Goal: Task Accomplishment & Management: Complete application form

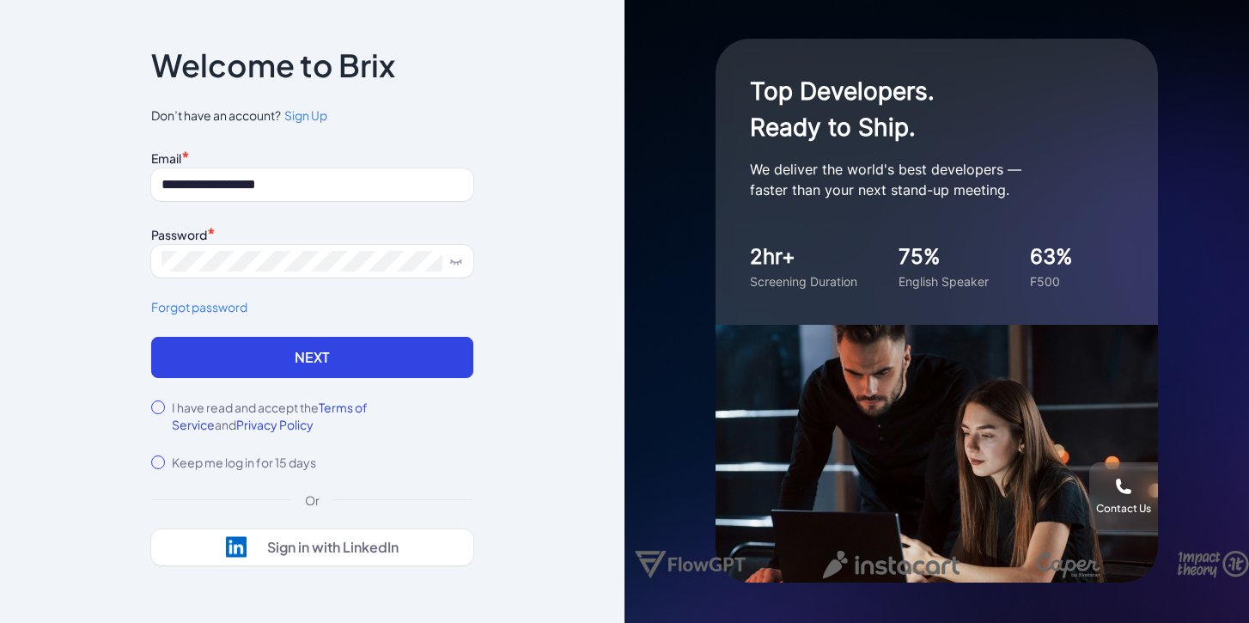
type input "**********"
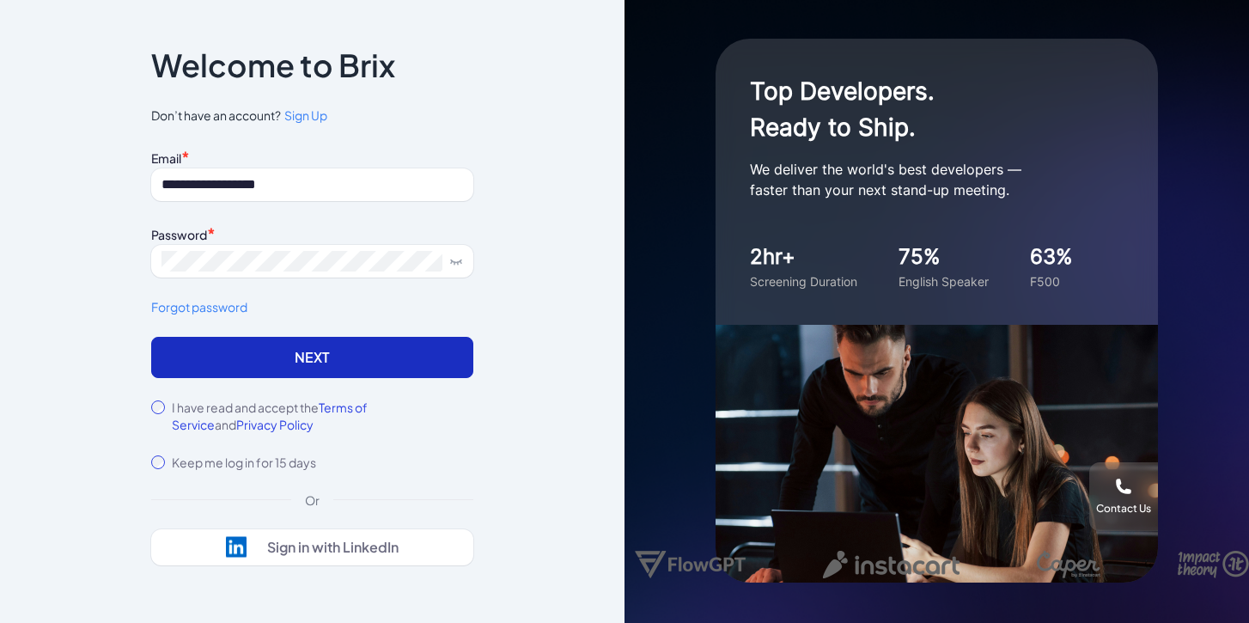
click at [224, 374] on button "Next" at bounding box center [312, 357] width 322 height 41
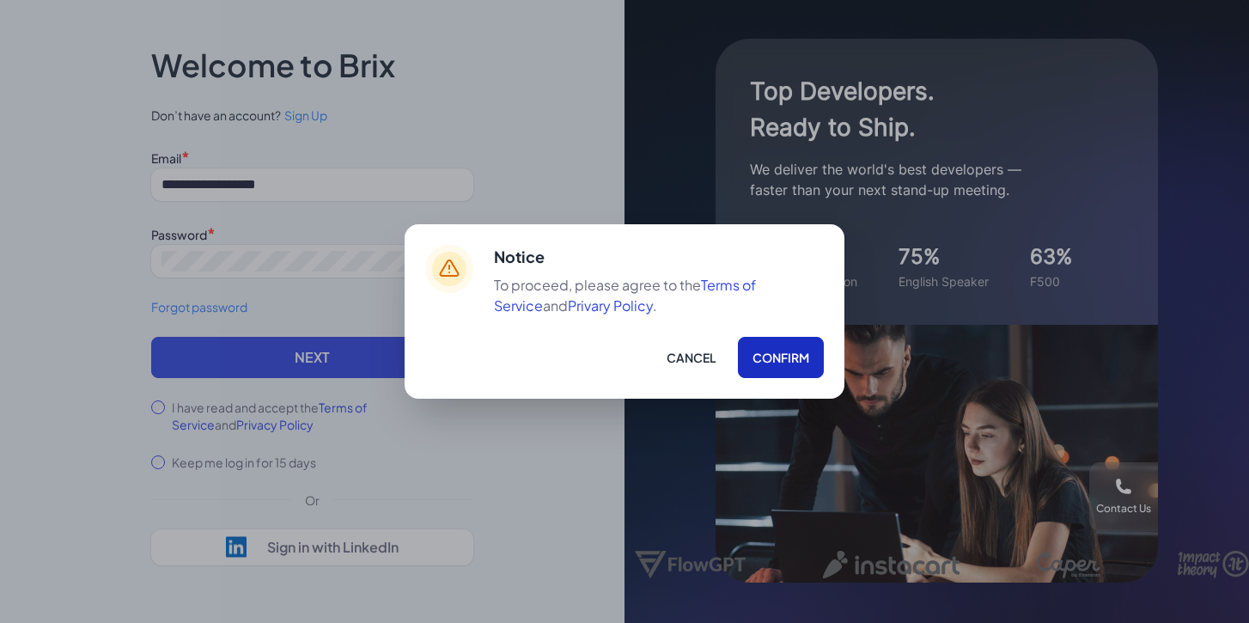
click at [780, 361] on button "Confirm" at bounding box center [781, 357] width 86 height 41
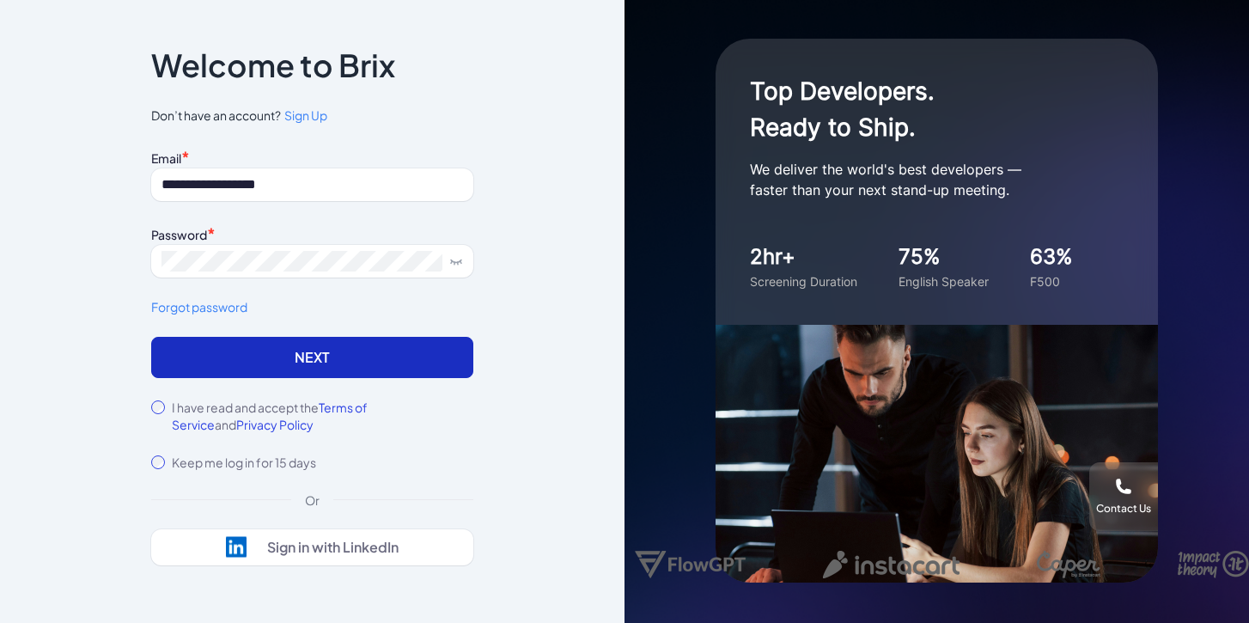
click at [271, 362] on button "Next" at bounding box center [312, 357] width 322 height 41
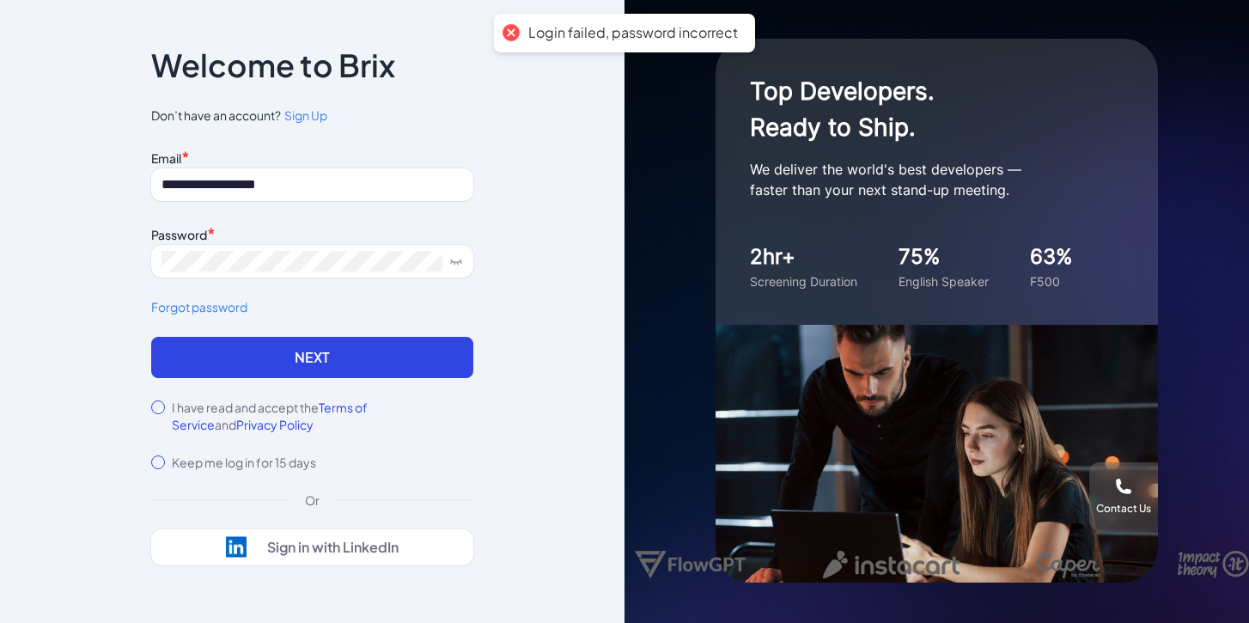
click at [274, 360] on button "Next" at bounding box center [312, 357] width 322 height 41
click at [449, 259] on icon at bounding box center [456, 261] width 14 height 14
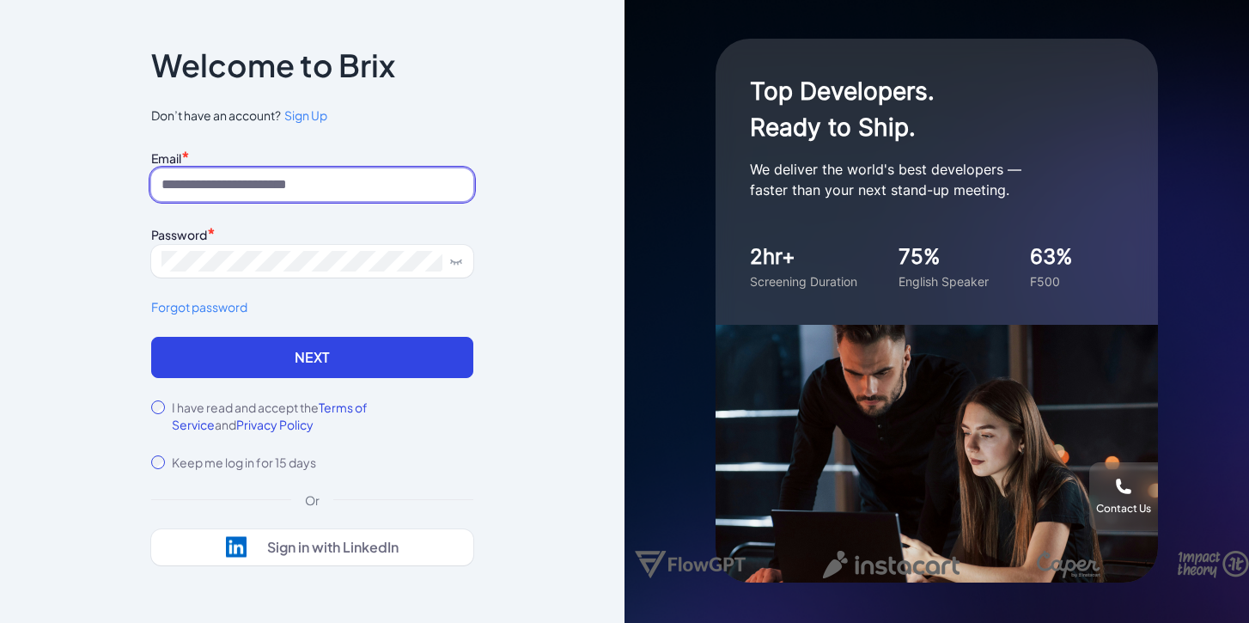
click at [323, 185] on input at bounding box center [312, 184] width 322 height 33
paste input "**********"
type input "**********"
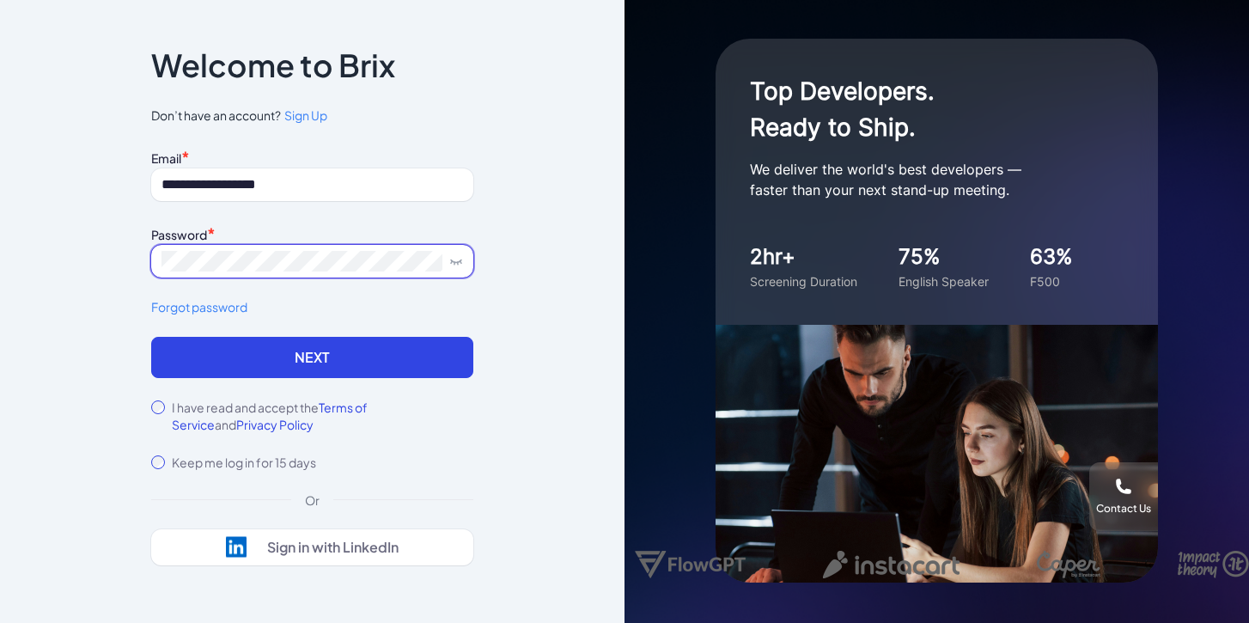
click at [219, 249] on span at bounding box center [312, 261] width 322 height 33
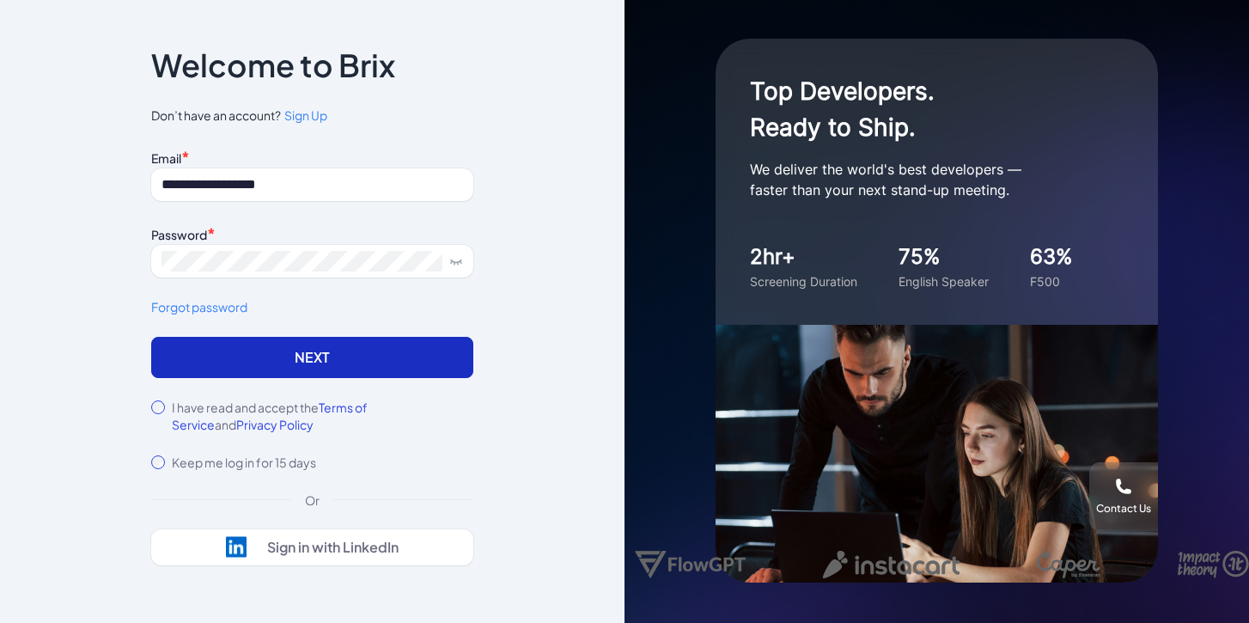
click at [203, 353] on button "Next" at bounding box center [312, 357] width 322 height 41
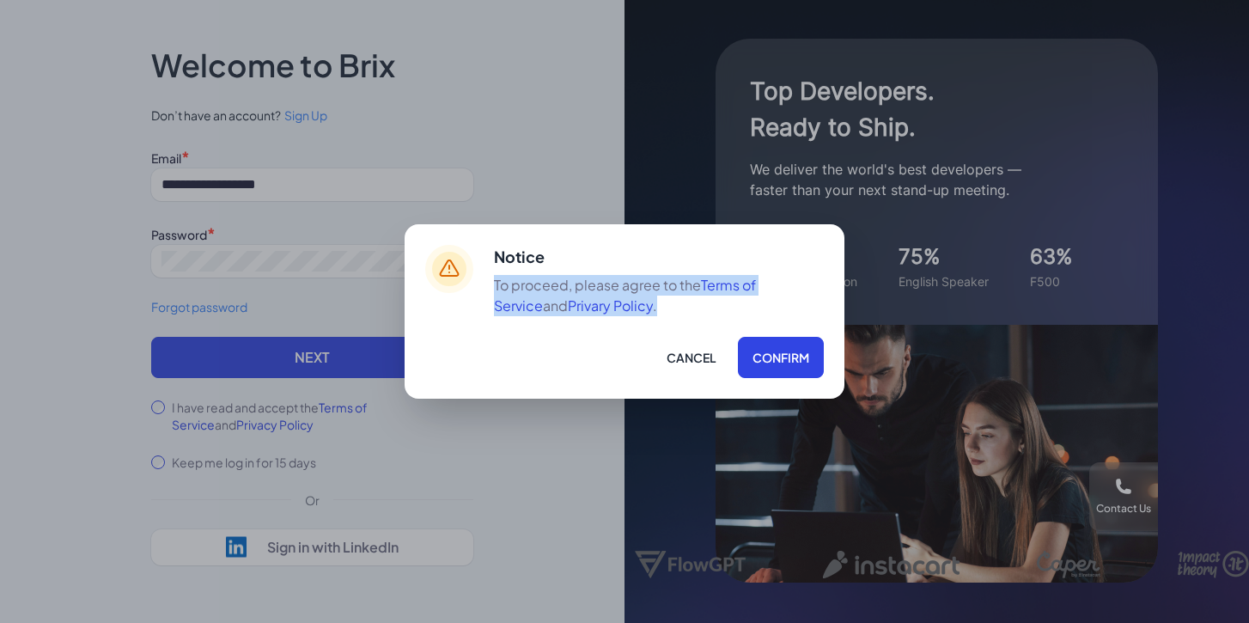
drag, startPoint x: 610, startPoint y: 308, endPoint x: 486, endPoint y: 290, distance: 125.0
click at [486, 290] on div "Notice To proceed, please agree to the Terms of Service and Privary Policy . Ca…" at bounding box center [625, 311] width 440 height 174
copy p "To proceed, please agree to the Terms of Service and Privary Policy ."
click at [708, 364] on button "Cancel" at bounding box center [691, 357] width 79 height 41
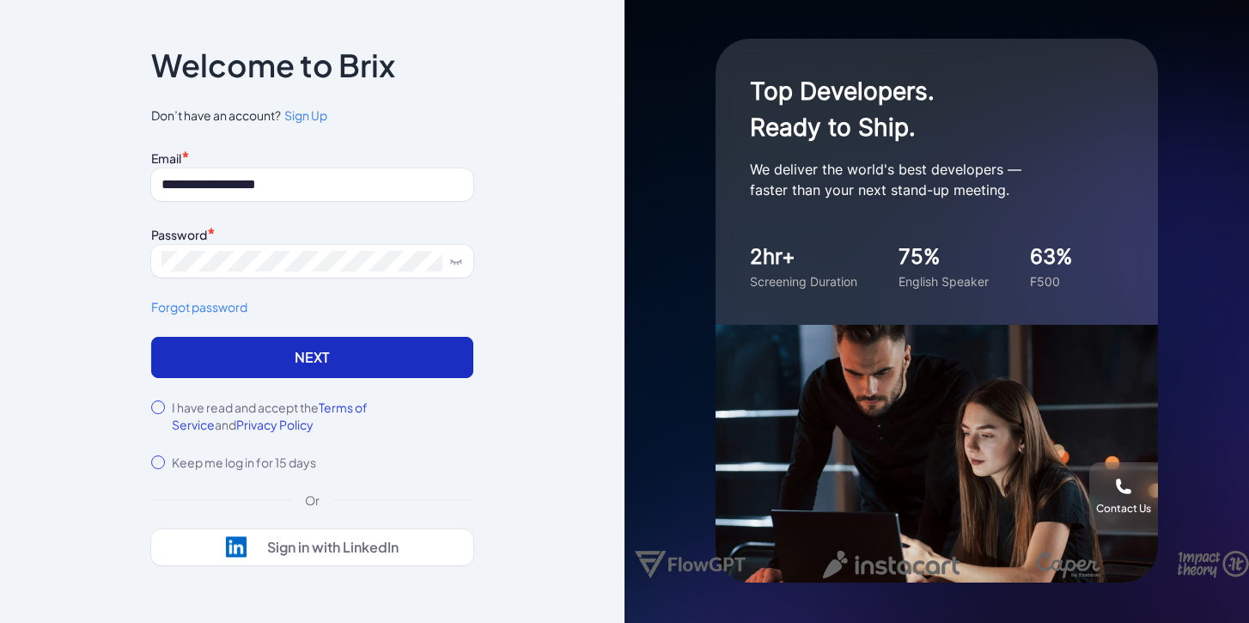
click at [281, 347] on button "Next" at bounding box center [312, 357] width 322 height 41
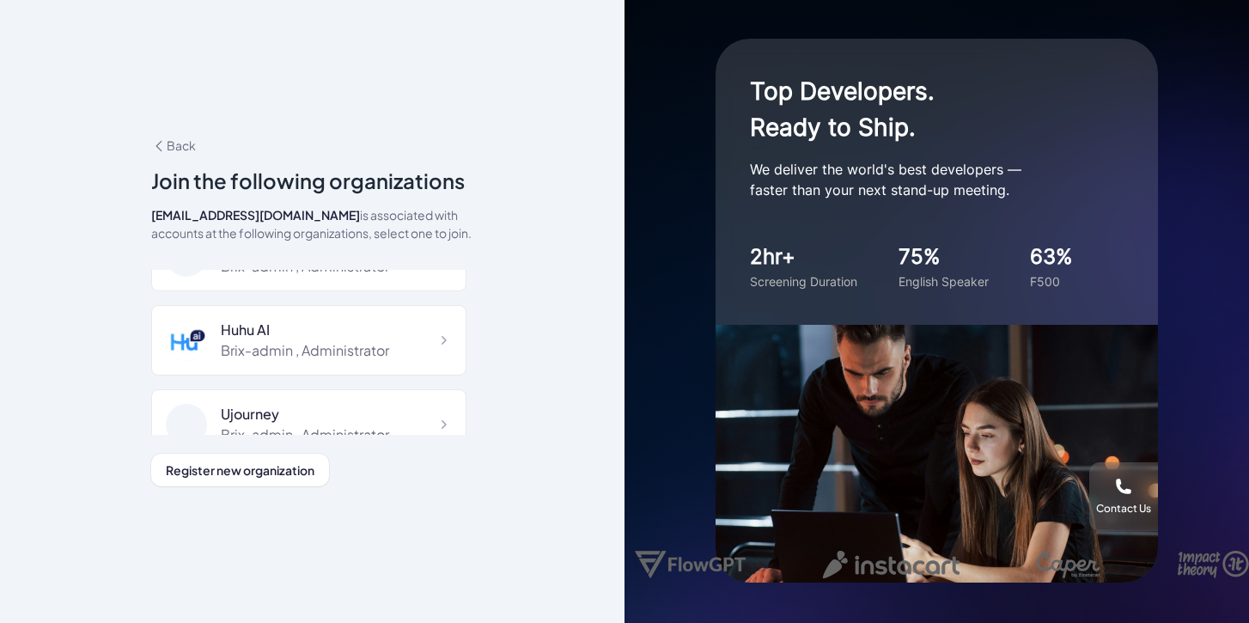
scroll to position [8646, 0]
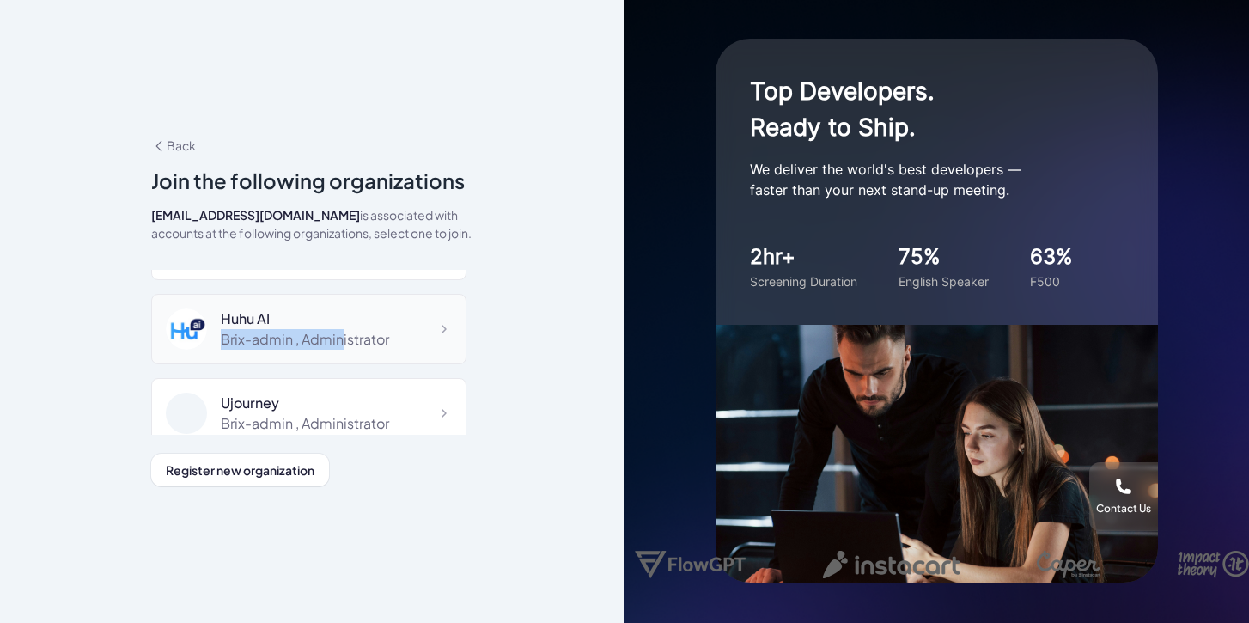
click at [343, 329] on div "Huhu AI Brix-admin , Administrator" at bounding box center [305, 328] width 168 height 41
click at [343, 329] on div "Brix-admin , Administrator" at bounding box center [305, 339] width 168 height 21
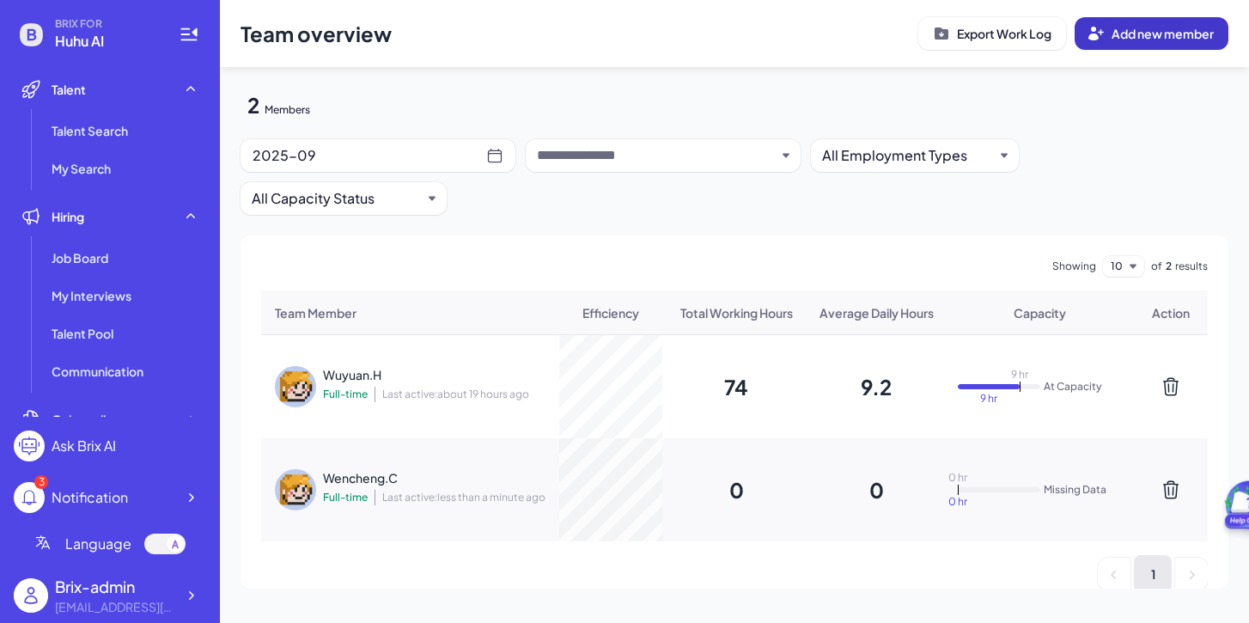
click at [1120, 28] on span "Add new member" at bounding box center [1162, 33] width 102 height 15
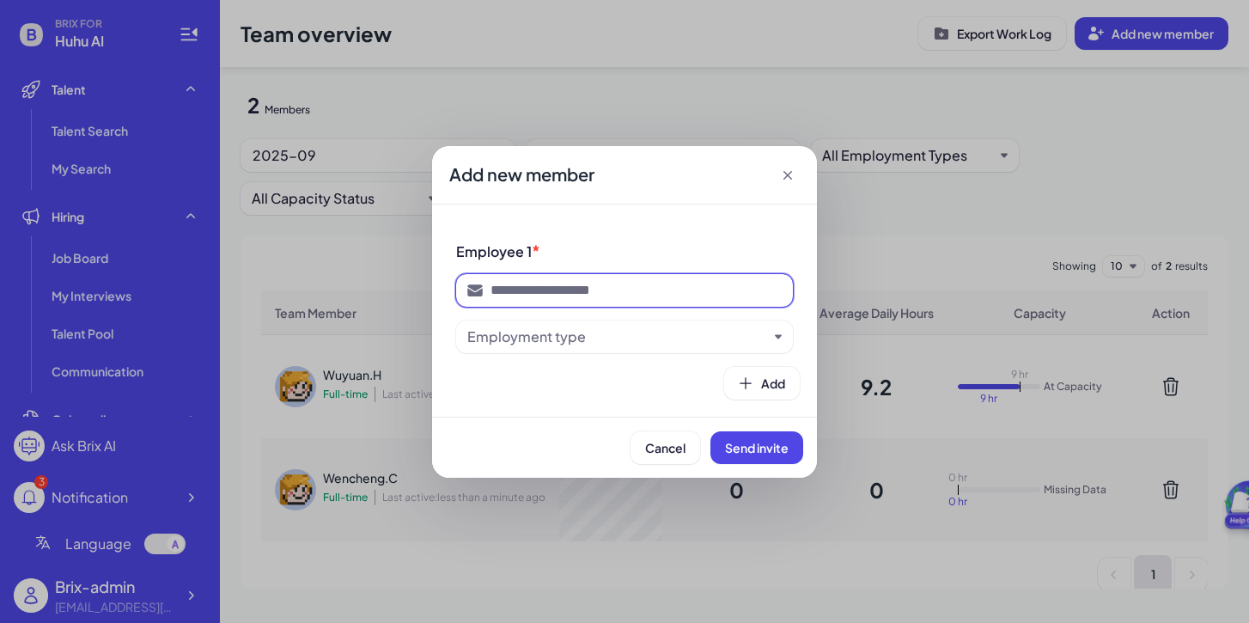
click at [569, 295] on input at bounding box center [636, 290] width 292 height 21
paste input "**********"
type input "**********"
click at [546, 325] on div "Employment type" at bounding box center [624, 336] width 337 height 33
click at [541, 344] on div "Employment type" at bounding box center [526, 336] width 119 height 21
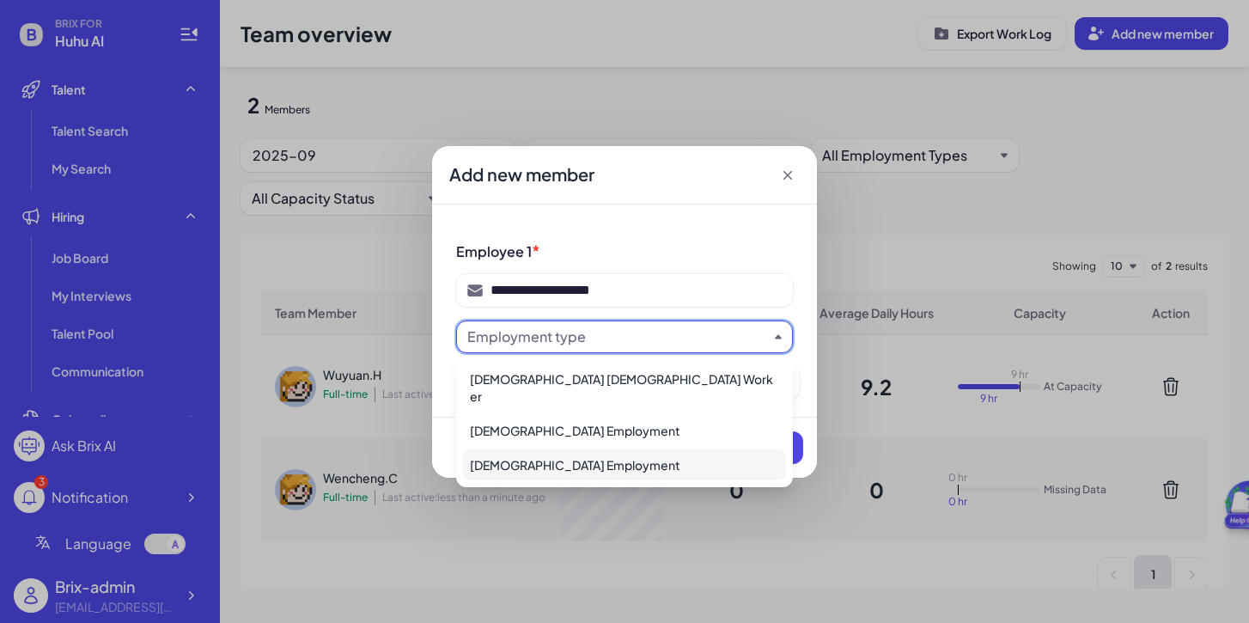
click at [524, 449] on div "[DEMOGRAPHIC_DATA] Employment" at bounding box center [624, 464] width 323 height 31
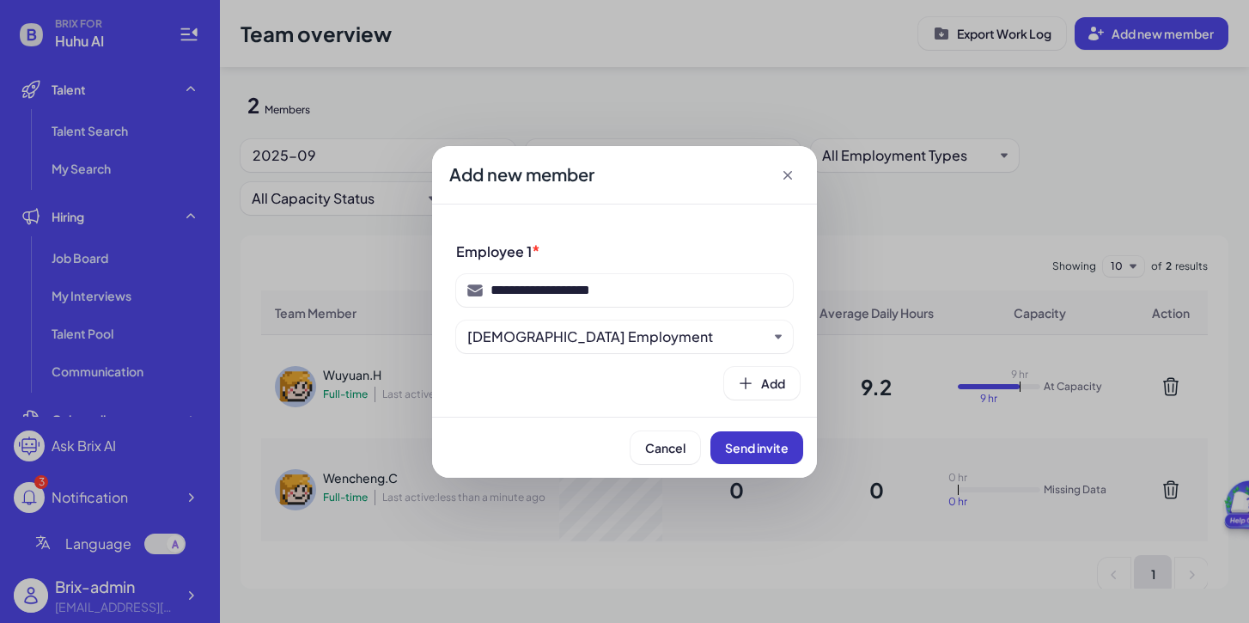
click at [752, 455] on button "Send invite" at bounding box center [756, 447] width 93 height 33
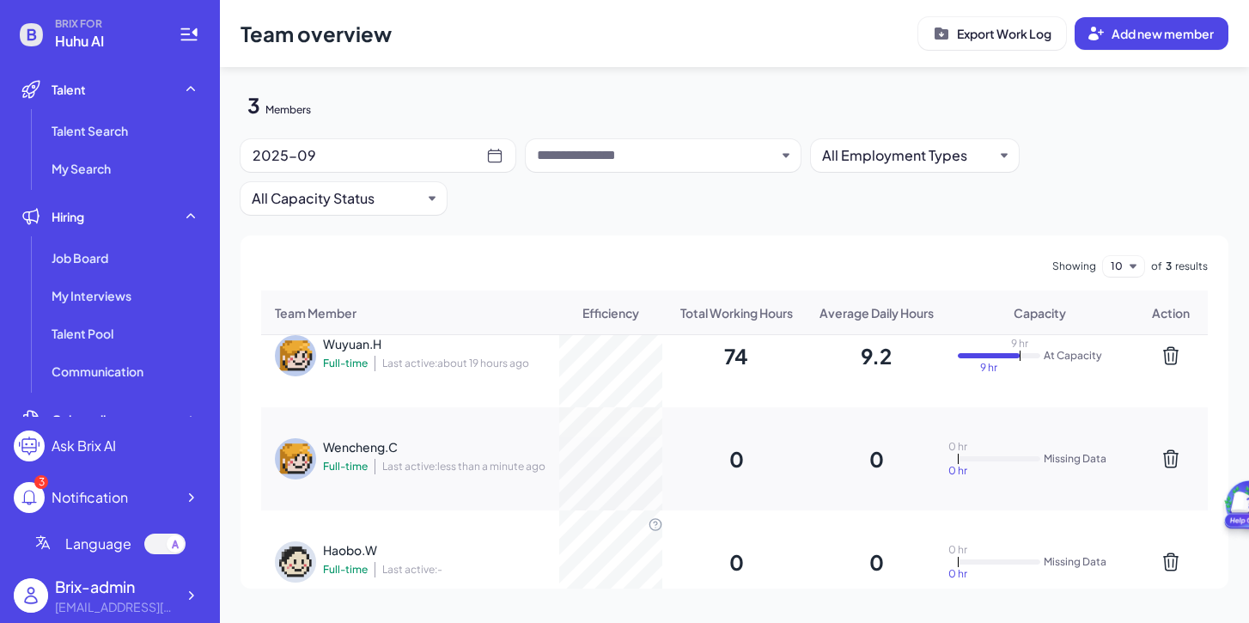
scroll to position [30, 0]
